Goal: Task Accomplishment & Management: Use online tool/utility

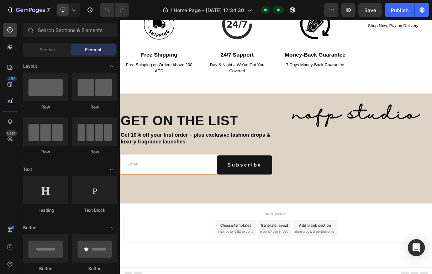
scroll to position [1970, 0]
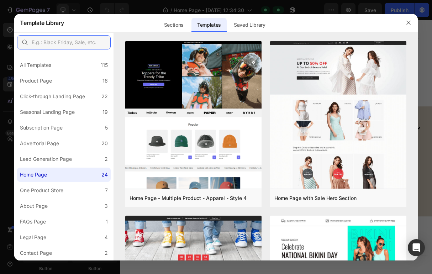
click at [93, 42] on input "text" at bounding box center [64, 42] width 94 height 14
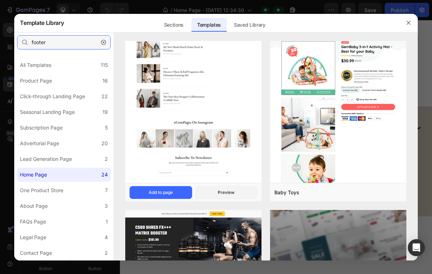
scroll to position [327, 0]
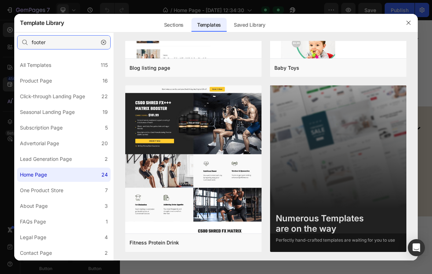
type input "footer"
click at [105, 41] on icon "button" at bounding box center [103, 42] width 5 height 5
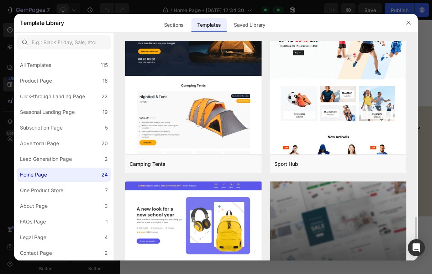
scroll to position [1429, 0]
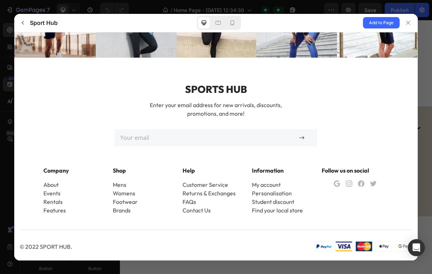
scroll to position [1797, 0]
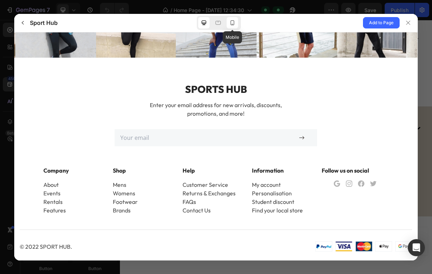
click at [234, 21] on icon at bounding box center [233, 22] width 4 height 5
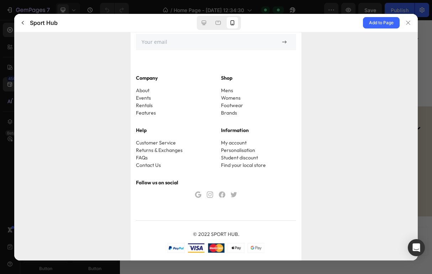
scroll to position [2602, 0]
click at [370, 21] on span "Add to Page" at bounding box center [381, 23] width 25 height 9
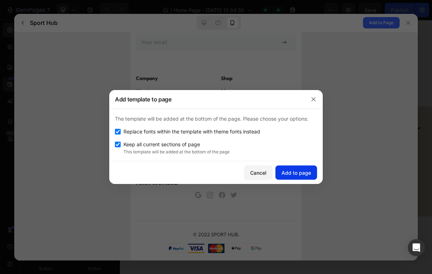
click at [309, 172] on div "Add to page" at bounding box center [297, 172] width 30 height 7
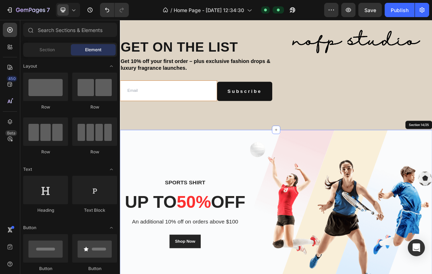
scroll to position [2089, 0]
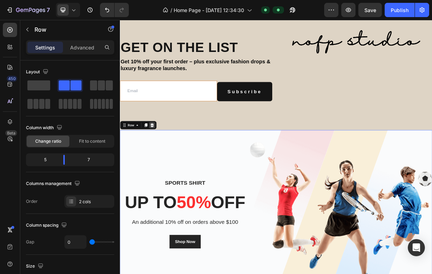
click at [162, 165] on icon at bounding box center [164, 163] width 5 height 5
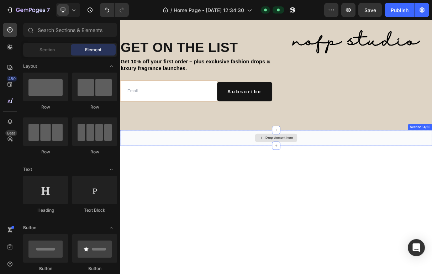
click at [152, 182] on div "Drop element here" at bounding box center [333, 181] width 427 height 21
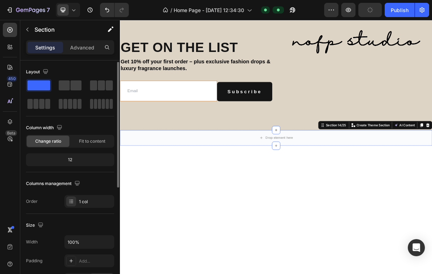
scroll to position [201, 0]
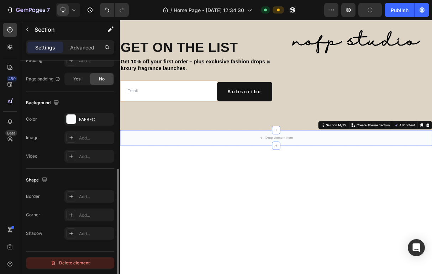
click at [80, 263] on div "Delete element" at bounding box center [70, 263] width 39 height 9
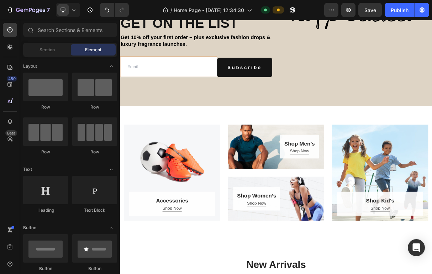
scroll to position [2130, 0]
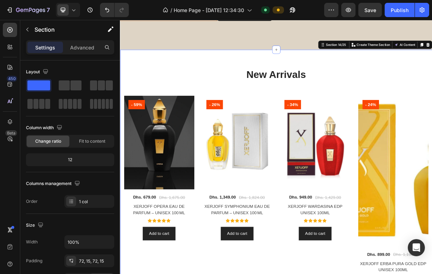
scroll to position [201, 0]
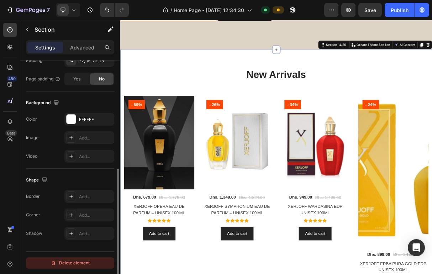
click at [69, 263] on div "Delete element" at bounding box center [70, 263] width 39 height 9
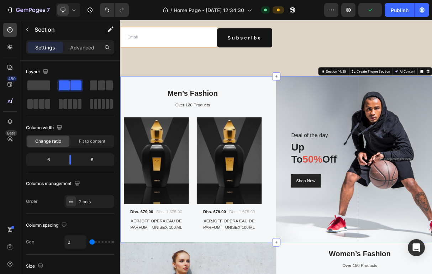
scroll to position [282, 0]
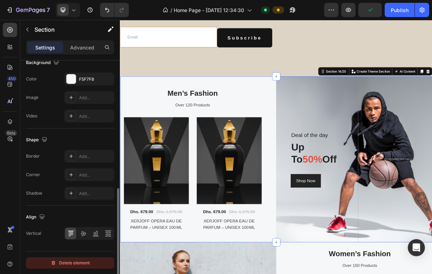
click at [79, 265] on div "Delete element" at bounding box center [70, 263] width 39 height 9
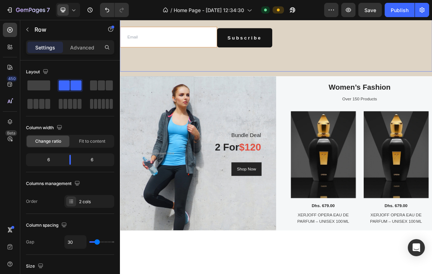
click at [155, 90] on div "Get on the list Heading Get 10% off your first order – plus exclusive fashion d…" at bounding box center [333, 24] width 427 height 134
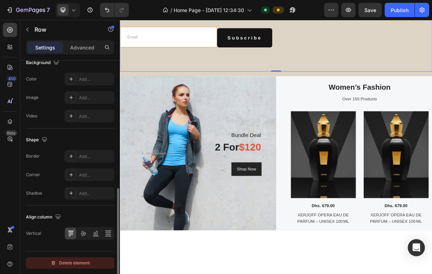
click at [72, 264] on div "Delete element" at bounding box center [70, 263] width 39 height 9
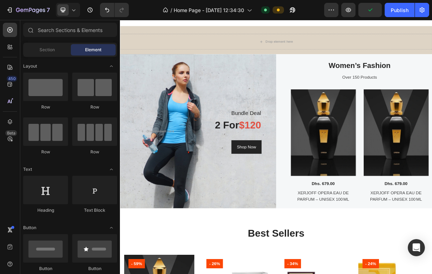
scroll to position [2086, 0]
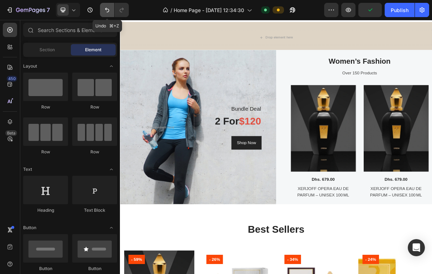
click at [108, 6] on button "Undo/Redo" at bounding box center [107, 10] width 14 height 14
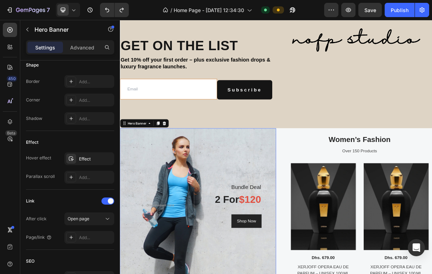
scroll to position [395, 0]
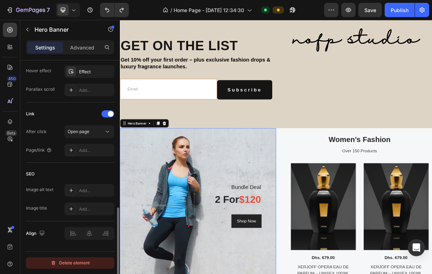
click at [72, 265] on div "Delete element" at bounding box center [70, 263] width 39 height 9
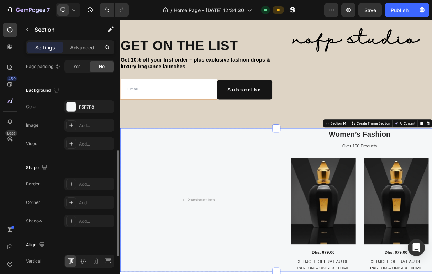
scroll to position [282, 0]
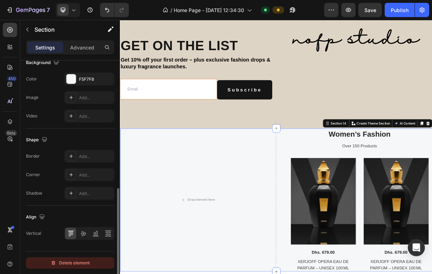
click at [64, 262] on div "Delete element" at bounding box center [70, 263] width 39 height 9
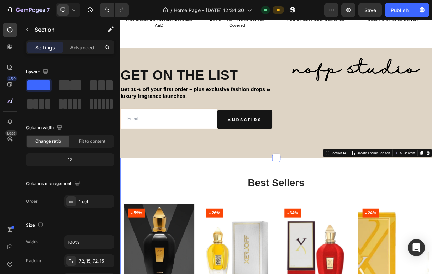
scroll to position [201, 0]
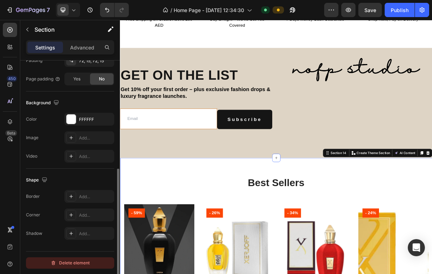
click at [71, 263] on div "Delete element" at bounding box center [70, 263] width 39 height 9
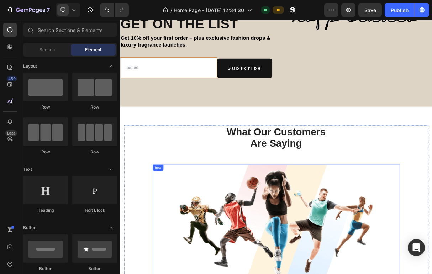
scroll to position [2116, 0]
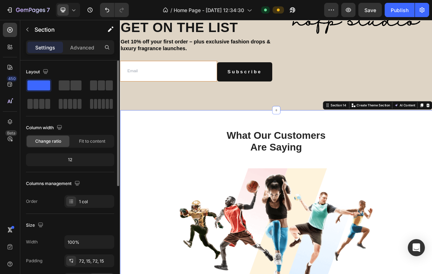
scroll to position [201, 0]
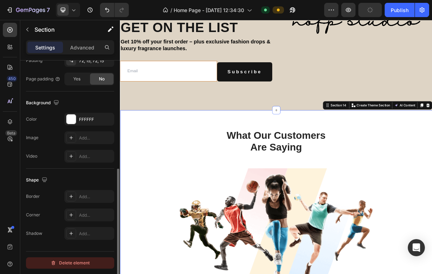
click at [82, 265] on div "Delete element" at bounding box center [70, 263] width 39 height 9
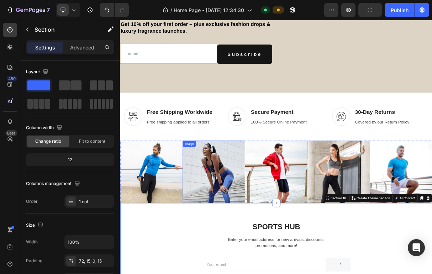
scroll to position [2137, 0]
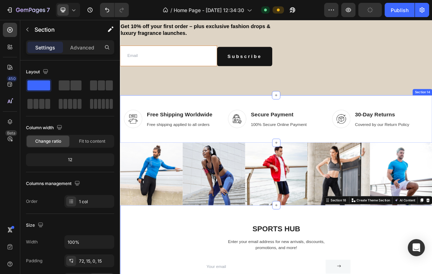
click at [142, 181] on div "Image Free Shipping Worldwide Heading Free shipping applied to all orders Text …" at bounding box center [333, 156] width 427 height 66
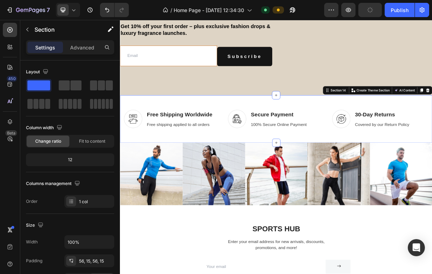
scroll to position [201, 0]
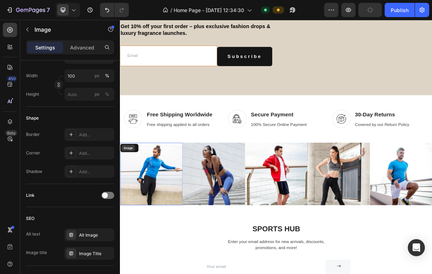
click at [132, 195] on div "Image" at bounding box center [130, 195] width 15 height 6
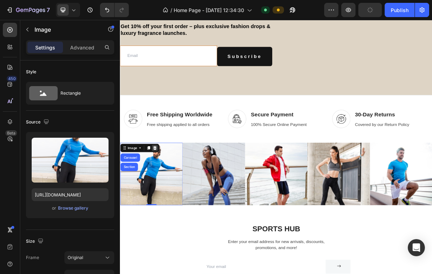
click at [167, 194] on icon at bounding box center [168, 195] width 6 height 6
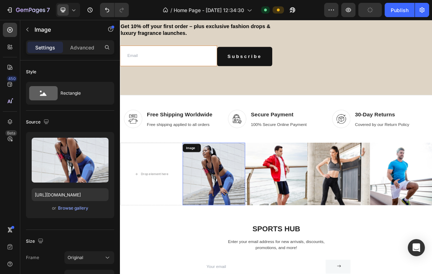
click at [218, 205] on img at bounding box center [248, 230] width 85 height 85
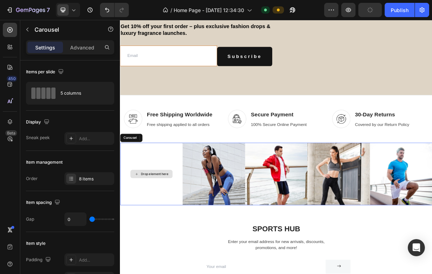
click at [169, 208] on div "Drop element here" at bounding box center [162, 230] width 85 height 85
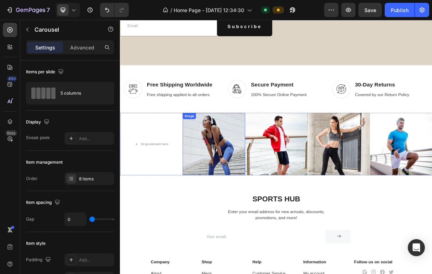
scroll to position [2178, 0]
click at [180, 177] on div "Drop element here" at bounding box center [162, 189] width 85 height 85
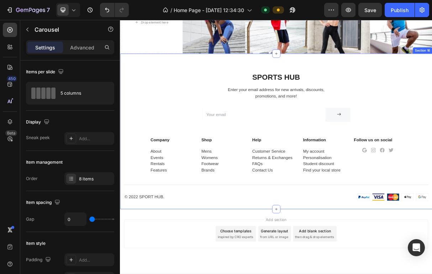
scroll to position [2346, 0]
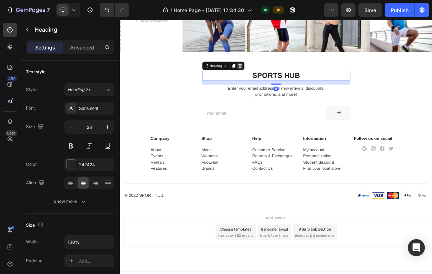
click at [286, 82] on icon at bounding box center [284, 83] width 6 height 6
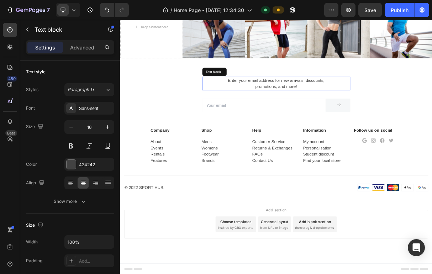
click at [285, 104] on p "Enter your email address for new arrivals, discounts, promotions, and more!" at bounding box center [333, 106] width 201 height 17
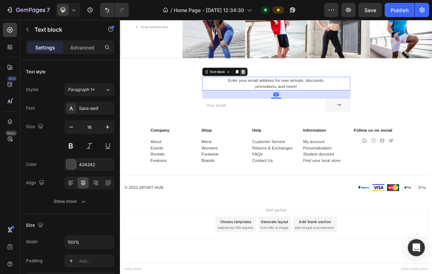
click at [291, 87] on div at bounding box center [288, 91] width 9 height 9
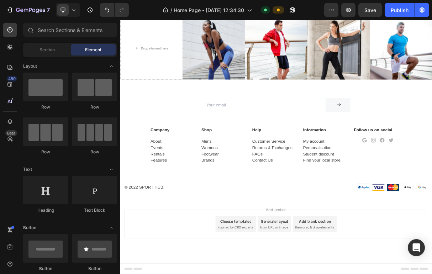
scroll to position [2308, 0]
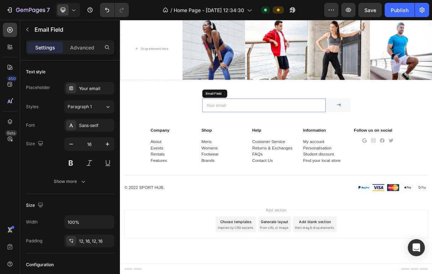
click at [282, 131] on input "email" at bounding box center [317, 137] width 169 height 19
click at [288, 118] on icon at bounding box center [289, 121] width 6 height 6
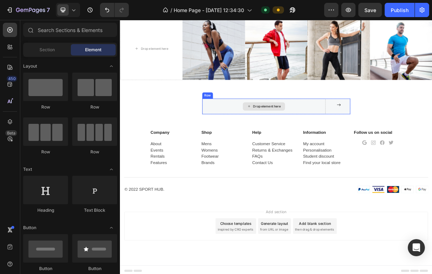
click at [304, 138] on div "Drop element here" at bounding box center [321, 138] width 38 height 6
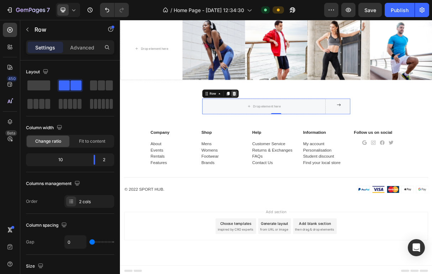
click at [277, 120] on icon at bounding box center [276, 120] width 5 height 5
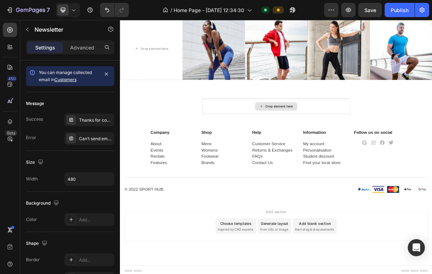
click at [256, 132] on div "Drop element here" at bounding box center [334, 138] width 203 height 21
click at [290, 143] on div "Drop element here" at bounding box center [334, 138] width 203 height 21
click at [239, 136] on div "Drop element here" at bounding box center [334, 138] width 203 height 21
click at [391, 135] on div "Drop element here" at bounding box center [334, 138] width 203 height 21
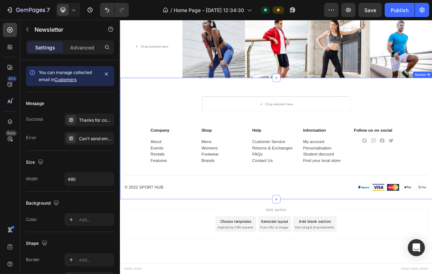
scroll to position [2311, 0]
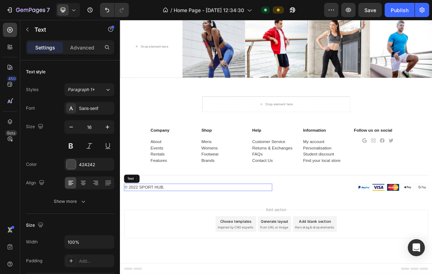
click at [159, 249] on div "© 2022 sport hub." at bounding box center [226, 249] width 203 height 10
click at [159, 249] on p "© 2022 sport hub." at bounding box center [227, 249] width 202 height 9
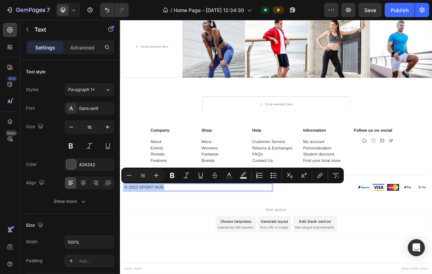
click at [159, 249] on p "© 2022 sport hub." at bounding box center [227, 249] width 202 height 9
click at [163, 248] on p "© 2022 sport hub." at bounding box center [227, 249] width 202 height 9
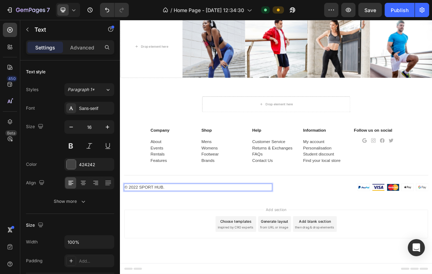
click at [154, 249] on p "© 2022 sport hub." at bounding box center [227, 249] width 202 height 9
click at [144, 249] on p "© 2022 sport hub." at bounding box center [227, 249] width 202 height 9
click at [155, 246] on p "© 2025 sport hub." at bounding box center [227, 249] width 202 height 9
click at [145, 248] on p "© 2025 sport hub." at bounding box center [227, 249] width 202 height 9
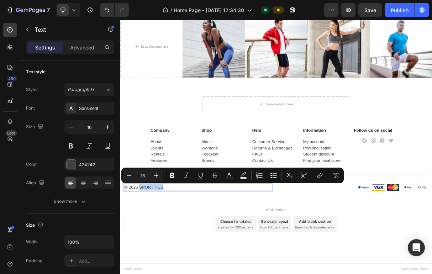
drag, startPoint x: 146, startPoint y: 249, endPoint x: 177, endPoint y: 251, distance: 31.1
click at [177, 251] on p "© 2025 sport hub." at bounding box center [227, 249] width 202 height 9
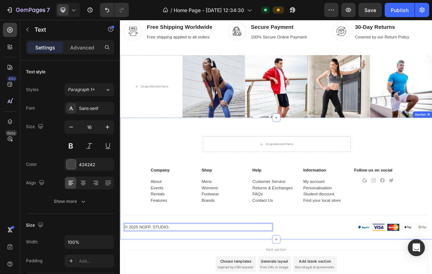
scroll to position [2257, 0]
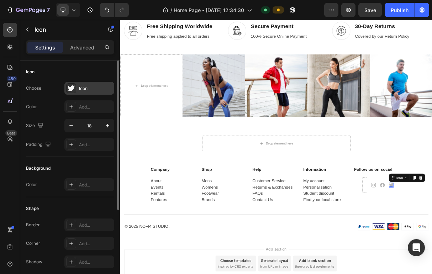
click at [100, 90] on div "Icon" at bounding box center [95, 88] width 33 height 6
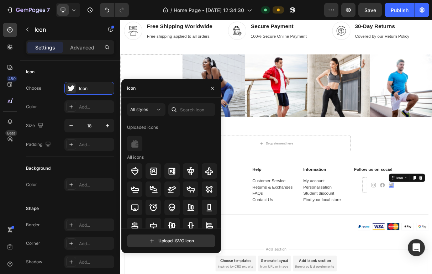
click at [167, 94] on div "Icon" at bounding box center [171, 88] width 100 height 19
click at [174, 92] on div "Icon" at bounding box center [171, 88] width 100 height 19
click at [146, 89] on div "Icon" at bounding box center [171, 88] width 100 height 19
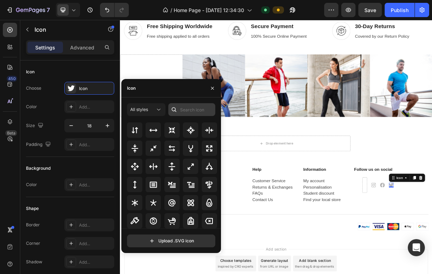
scroll to position [411, 0]
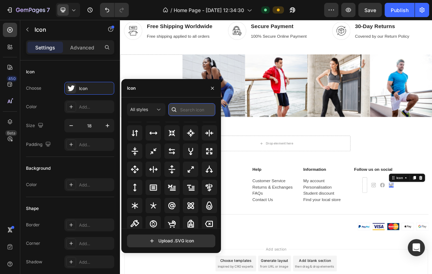
click at [191, 114] on input "text" at bounding box center [191, 109] width 47 height 13
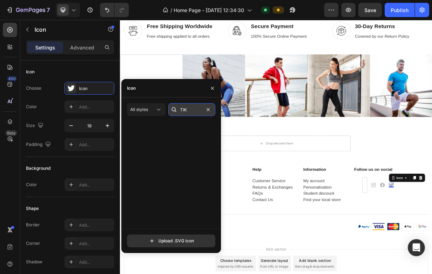
scroll to position [0, 0]
type input "TIKTOK"
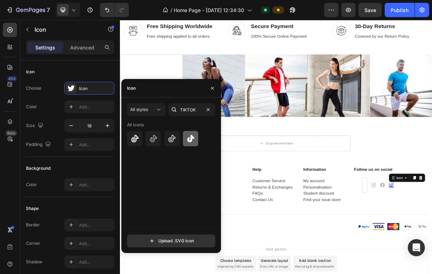
click at [186, 140] on div at bounding box center [190, 138] width 15 height 15
click at [171, 141] on icon at bounding box center [172, 139] width 9 height 9
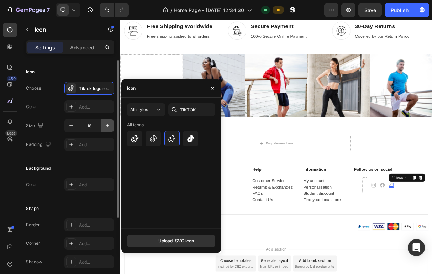
click at [107, 123] on icon "button" at bounding box center [107, 125] width 7 height 7
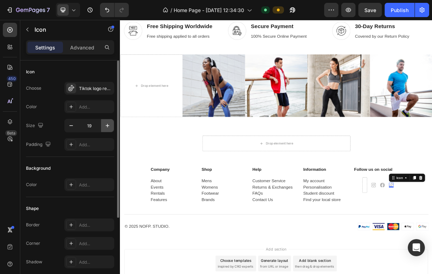
click at [107, 123] on icon "button" at bounding box center [107, 125] width 7 height 7
type input "22"
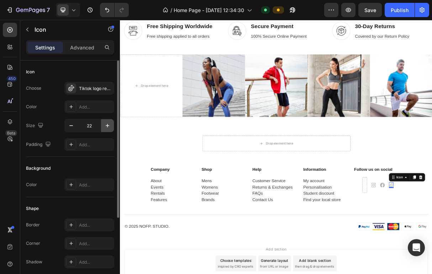
click at [105, 126] on icon "button" at bounding box center [107, 125] width 7 height 7
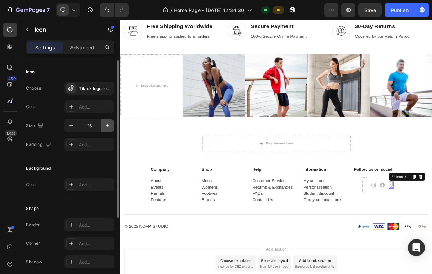
click at [105, 126] on icon "button" at bounding box center [107, 125] width 7 height 7
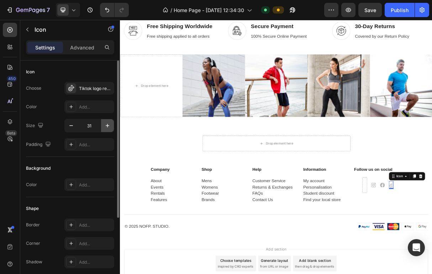
click at [105, 126] on icon "button" at bounding box center [107, 125] width 7 height 7
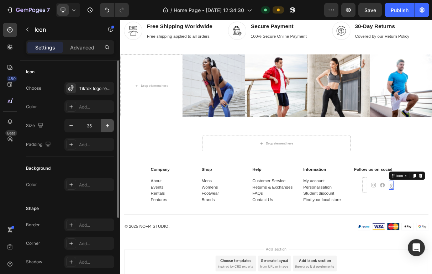
click at [105, 126] on icon "button" at bounding box center [107, 125] width 7 height 7
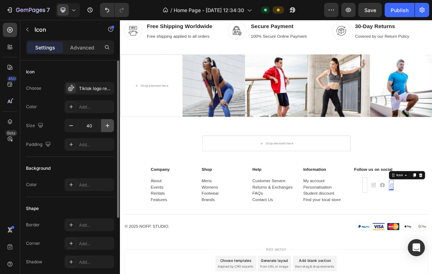
click at [105, 126] on icon "button" at bounding box center [107, 125] width 7 height 7
click at [70, 125] on icon "button" at bounding box center [71, 125] width 7 height 7
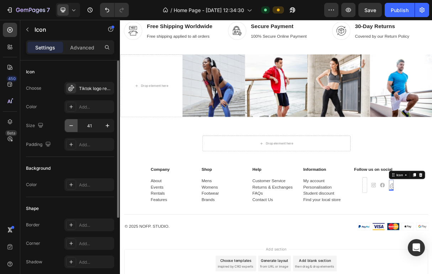
click at [70, 125] on icon "button" at bounding box center [71, 125] width 7 height 7
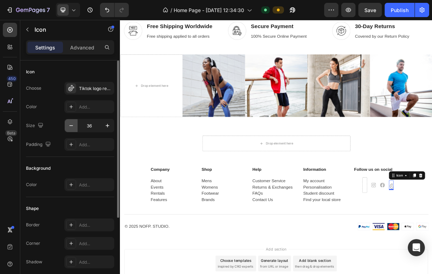
click at [70, 125] on icon "button" at bounding box center [71, 125] width 7 height 7
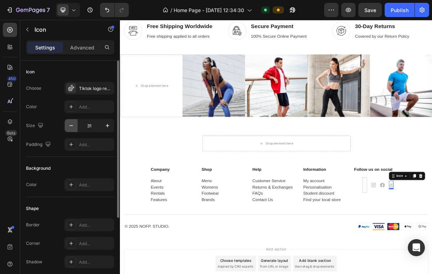
click at [70, 125] on icon "button" at bounding box center [71, 125] width 7 height 7
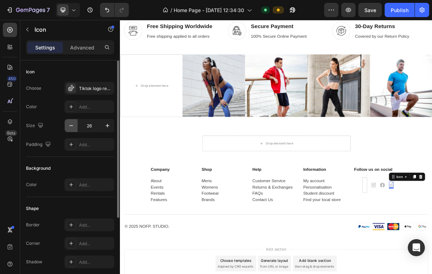
click at [70, 125] on icon "button" at bounding box center [71, 125] width 7 height 7
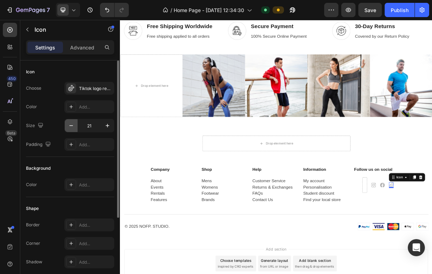
click at [70, 125] on icon "button" at bounding box center [71, 125] width 7 height 7
click at [72, 128] on icon "button" at bounding box center [71, 125] width 7 height 7
type input "18"
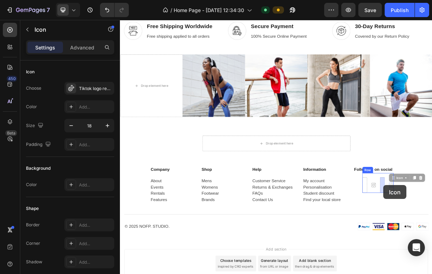
drag, startPoint x: 490, startPoint y: 245, endPoint x: 481, endPoint y: 246, distance: 9.3
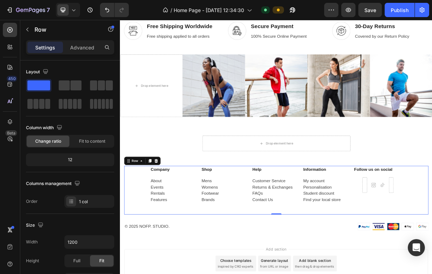
click at [432, 250] on div "Company Text block About Events Rentals Features Text Shop Text block Mens Wome…" at bounding box center [333, 253] width 417 height 67
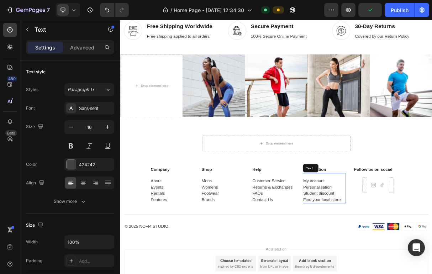
click at [390, 239] on div "My account Personalisation Student discount Find your local store" at bounding box center [399, 253] width 59 height 36
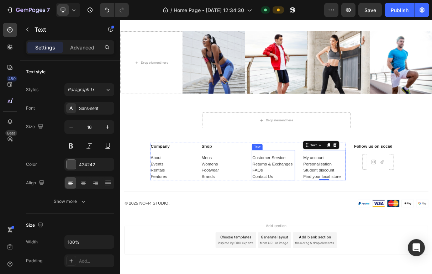
scroll to position [2294, 0]
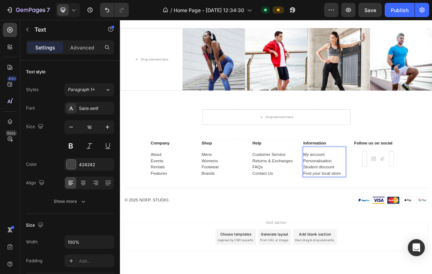
click at [392, 204] on p "My account" at bounding box center [400, 204] width 58 height 9
click at [73, 9] on icon at bounding box center [73, 9] width 7 height 7
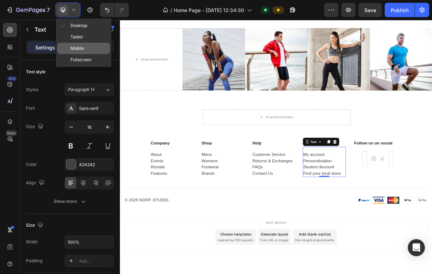
click at [81, 50] on span "Mobile" at bounding box center [78, 48] width 14 height 7
type input "14"
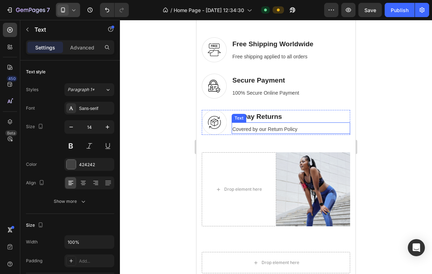
scroll to position [1561, 0]
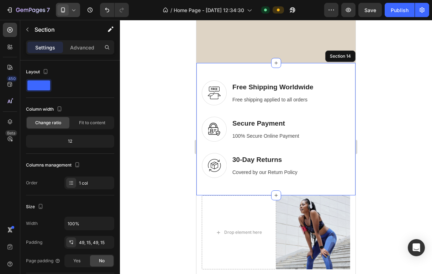
click at [218, 77] on div "Image Free Shipping Worldwide Heading Free shipping applied to all orders Text …" at bounding box center [276, 129] width 159 height 133
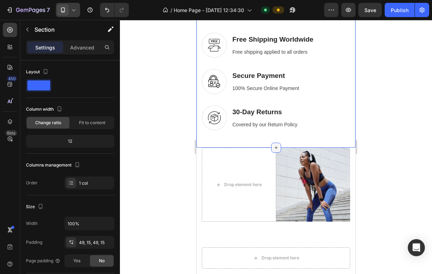
scroll to position [1484, 0]
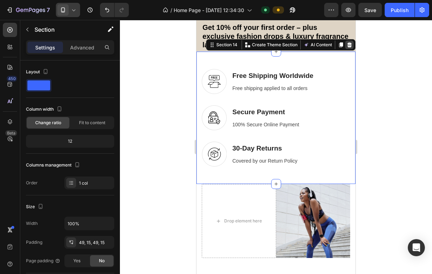
click at [350, 46] on icon at bounding box center [350, 44] width 5 height 5
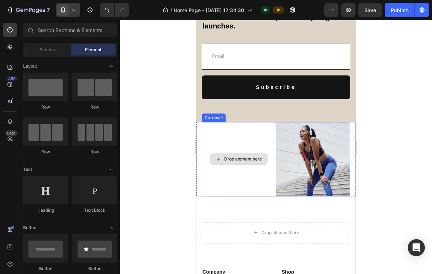
scroll to position [1517, 0]
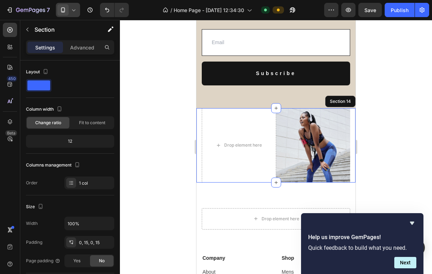
click at [198, 114] on div "Drop element here Image Image Image Image Image Image Image Carousel Section 14" at bounding box center [276, 145] width 159 height 74
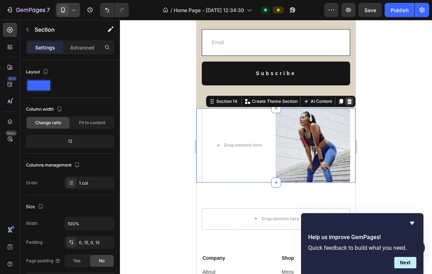
click at [349, 100] on icon at bounding box center [350, 101] width 5 height 5
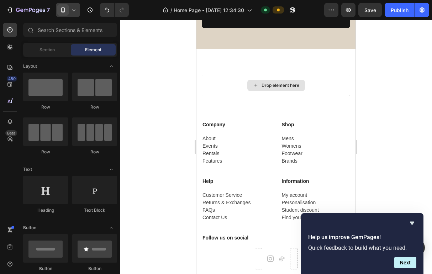
scroll to position [1517, 0]
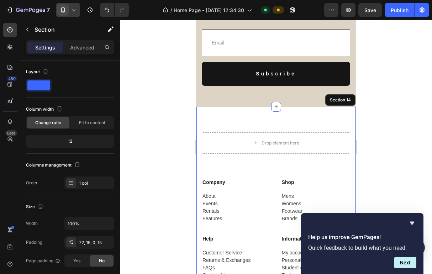
click at [224, 121] on div "Drop element here Row Company Text block About Events Rentals Features Text Sho…" at bounding box center [276, 251] width 159 height 289
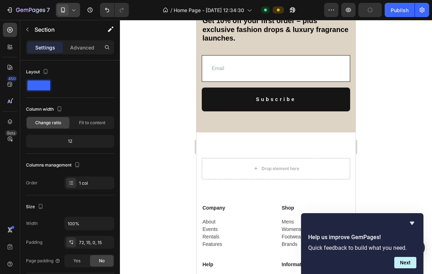
scroll to position [1547, 0]
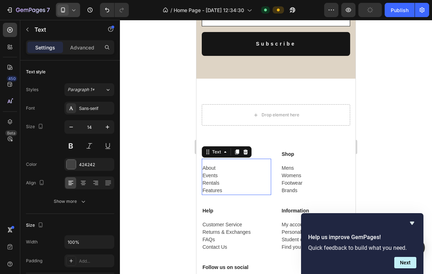
click at [209, 172] on p "Events" at bounding box center [237, 175] width 68 height 7
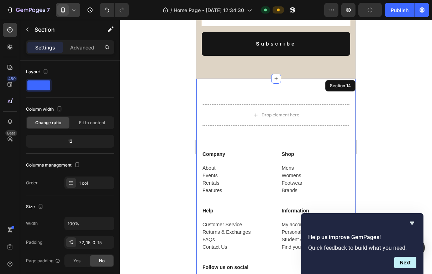
click at [201, 79] on div "Drop element here Row Company Text block About Events Rentals Features Text 32 …" at bounding box center [276, 223] width 159 height 289
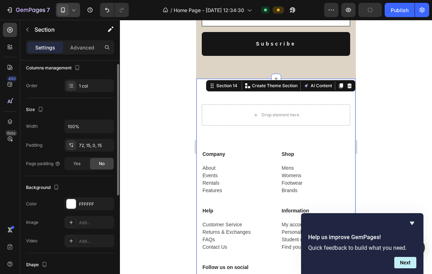
scroll to position [120, 0]
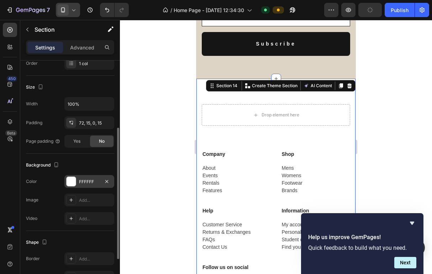
click at [78, 182] on div "FFFFFF" at bounding box center [89, 181] width 50 height 13
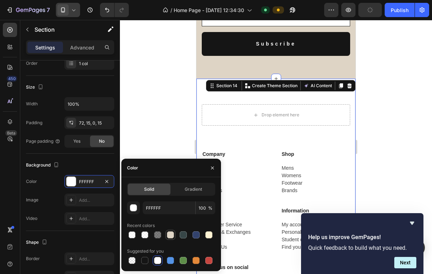
click at [172, 234] on div at bounding box center [170, 235] width 7 height 7
type input "DED4C5"
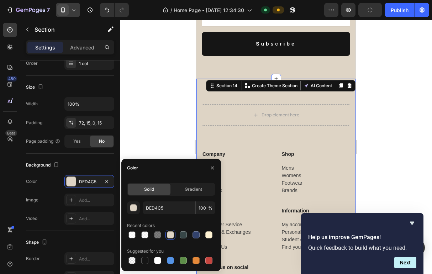
click at [373, 151] on div at bounding box center [276, 147] width 312 height 254
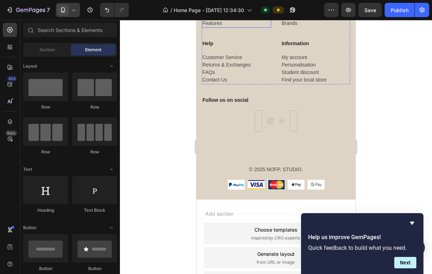
scroll to position [1625, 0]
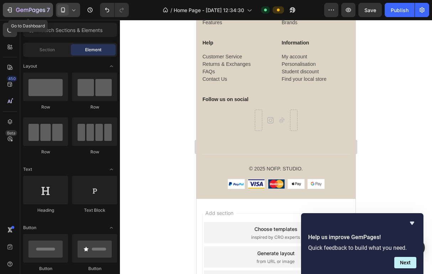
click at [13, 7] on icon "button" at bounding box center [9, 9] width 7 height 7
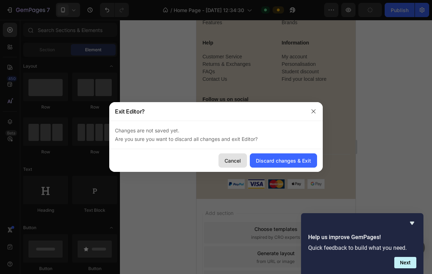
click at [235, 158] on div "Cancel" at bounding box center [233, 160] width 16 height 7
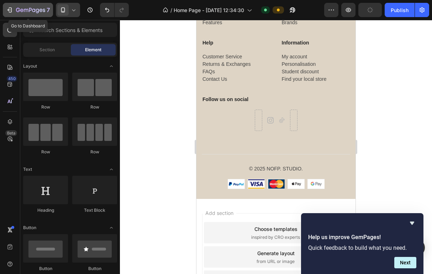
click at [9, 11] on icon "button" at bounding box center [9, 9] width 7 height 7
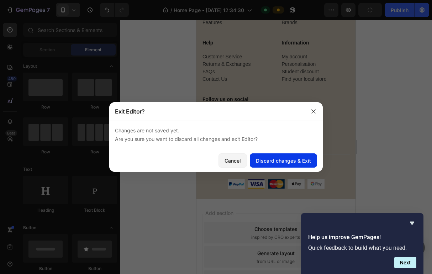
click at [285, 161] on div "Discard changes & Exit" at bounding box center [283, 160] width 55 height 7
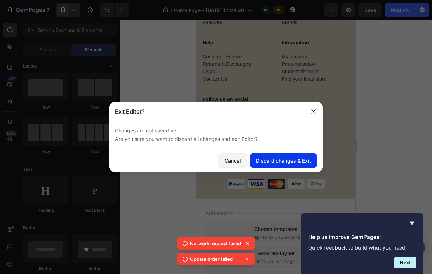
click at [287, 161] on div "Discard changes & Exit" at bounding box center [283, 160] width 55 height 7
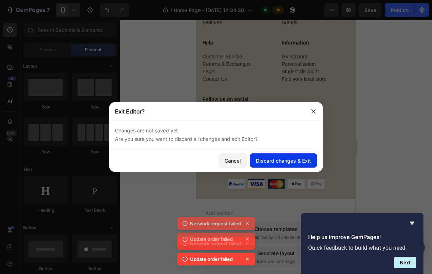
click at [287, 161] on div "Discard changes & Exit" at bounding box center [283, 160] width 55 height 7
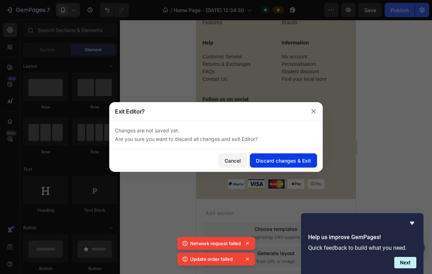
click at [287, 160] on div "Discard changes & Exit" at bounding box center [283, 160] width 55 height 7
